Goal: Task Accomplishment & Management: Manage account settings

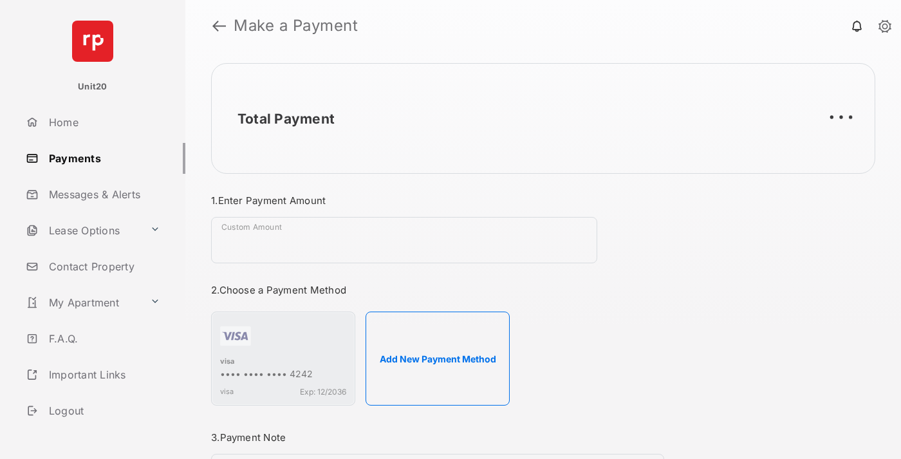
click at [100, 158] on link "Payments" at bounding box center [103, 158] width 165 height 31
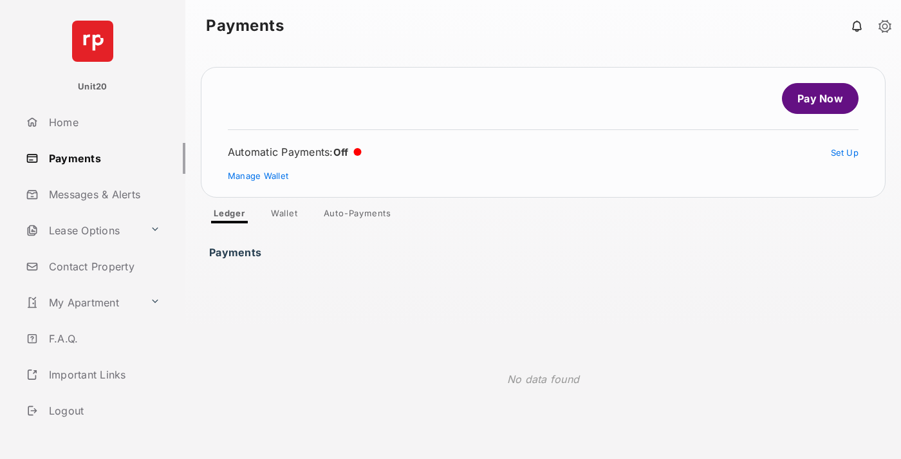
click at [358, 216] on link "Auto-Payments" at bounding box center [357, 215] width 88 height 15
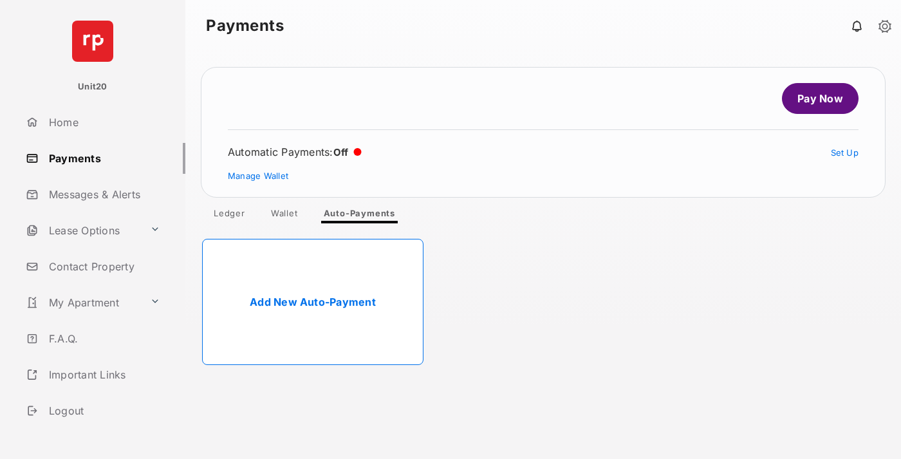
click at [313, 302] on link "Add New Auto-Payment" at bounding box center [312, 302] width 221 height 126
